Goal: Task Accomplishment & Management: Use online tool/utility

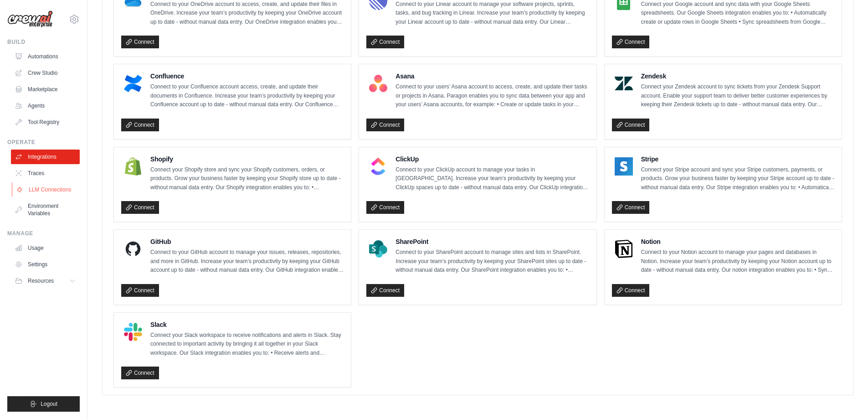
click at [44, 190] on link "LLM Connections" at bounding box center [46, 189] width 69 height 15
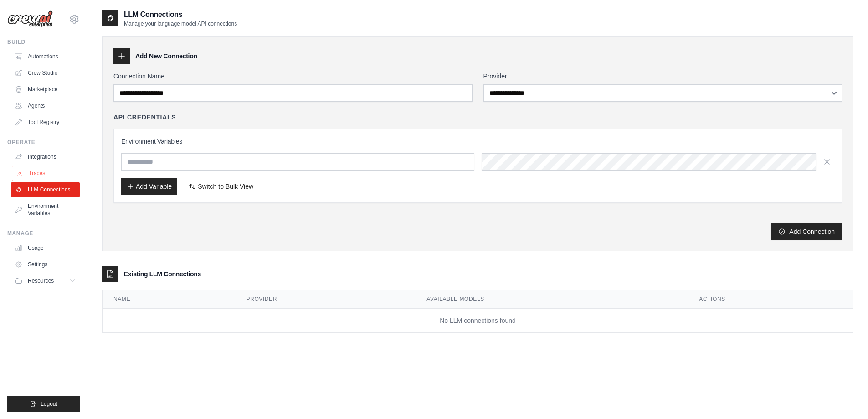
click at [45, 168] on link "Traces" at bounding box center [46, 173] width 69 height 15
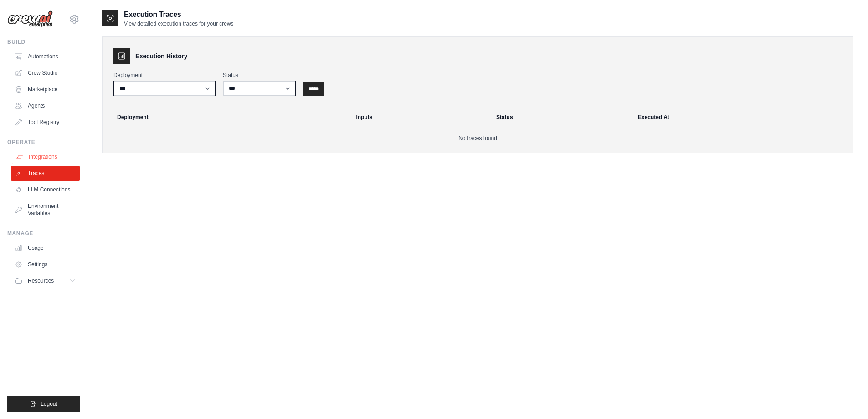
click at [42, 157] on link "Integrations" at bounding box center [46, 156] width 69 height 15
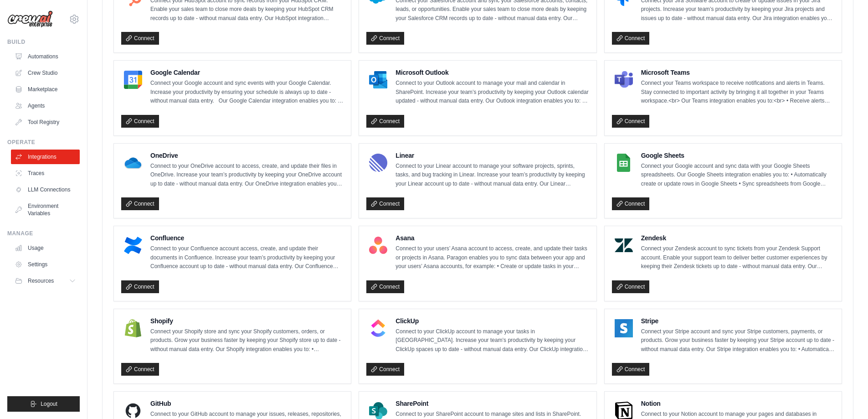
scroll to position [543, 0]
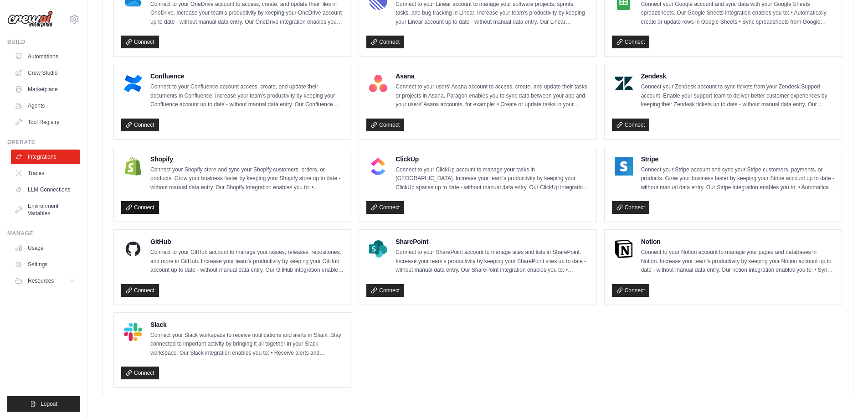
click at [135, 205] on link "Connect" at bounding box center [140, 207] width 38 height 13
